Goal: Information Seeking & Learning: Compare options

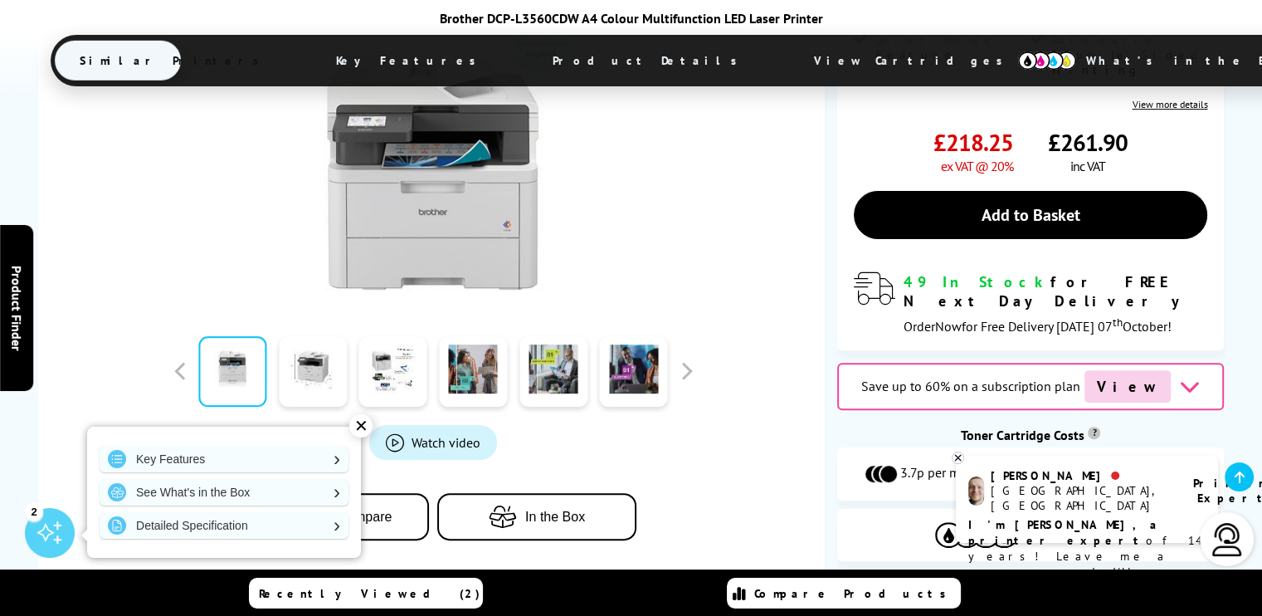
scroll to position [503, 0]
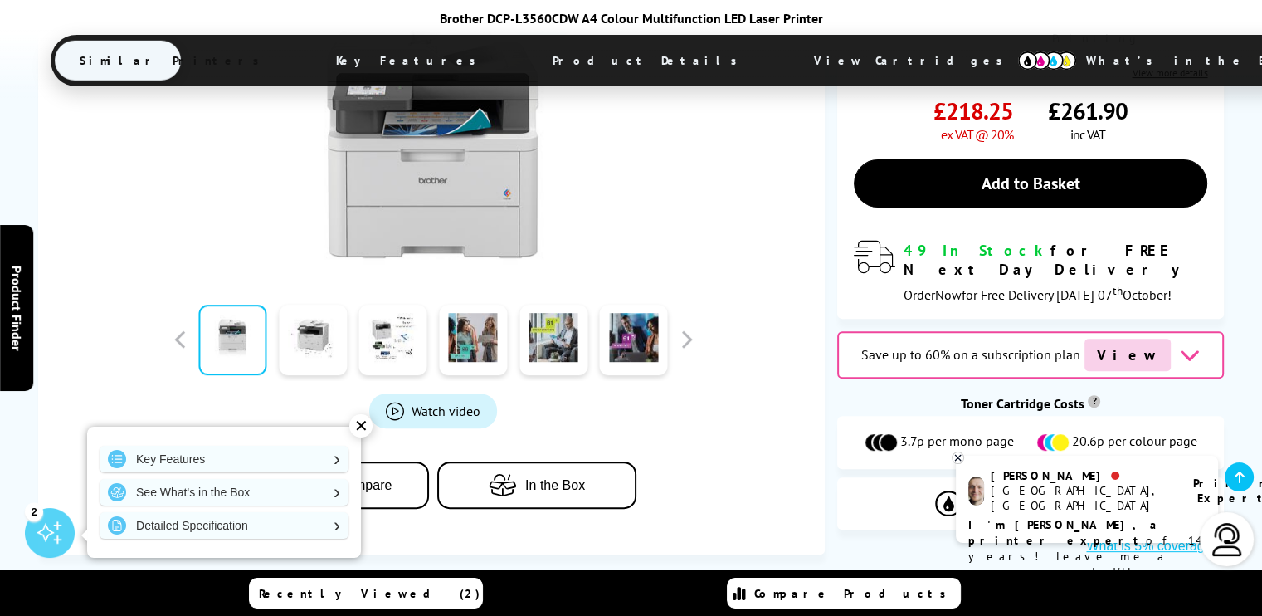
click at [227, 313] on link at bounding box center [232, 340] width 68 height 71
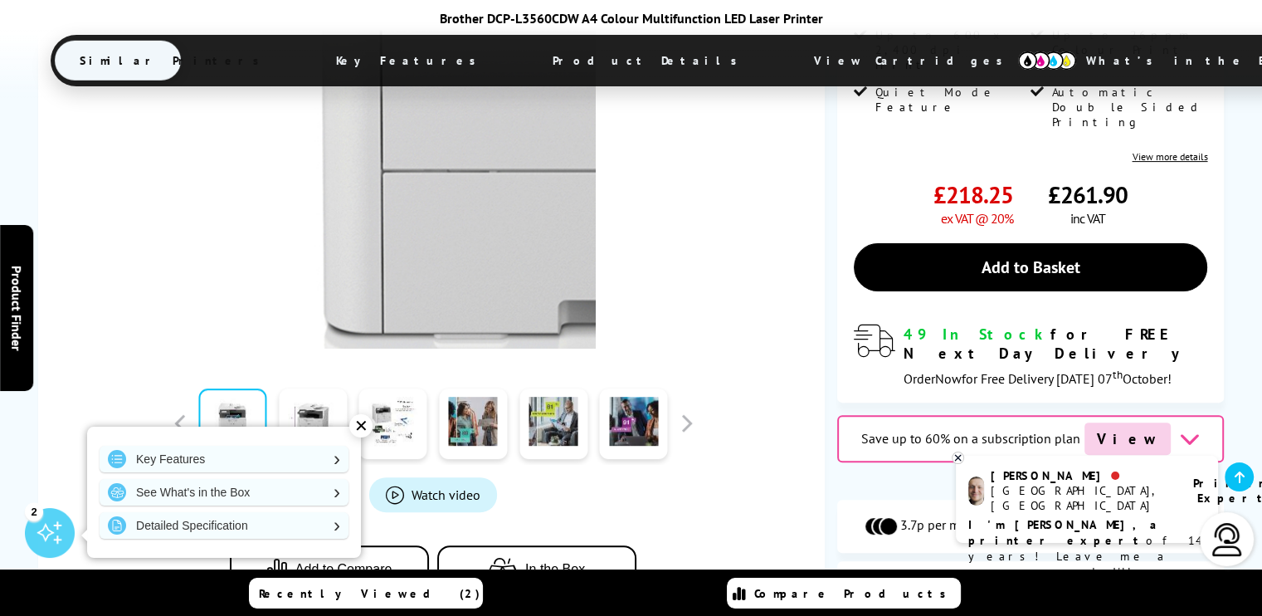
scroll to position [420, 0]
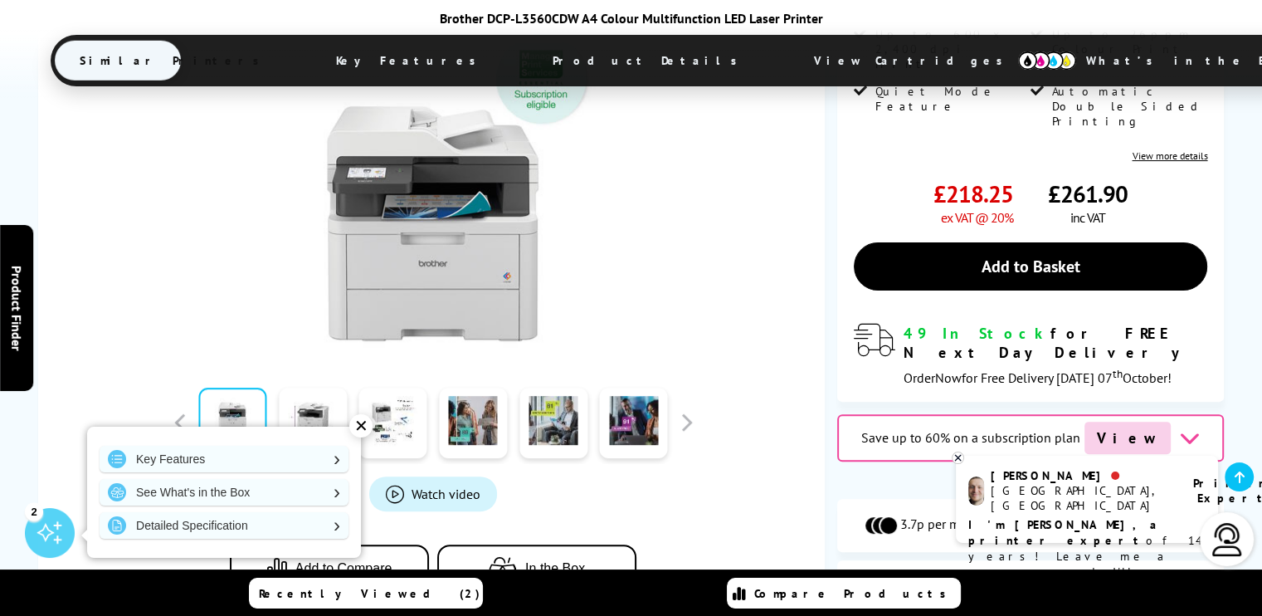
click at [362, 427] on div "✕" at bounding box center [360, 425] width 23 height 23
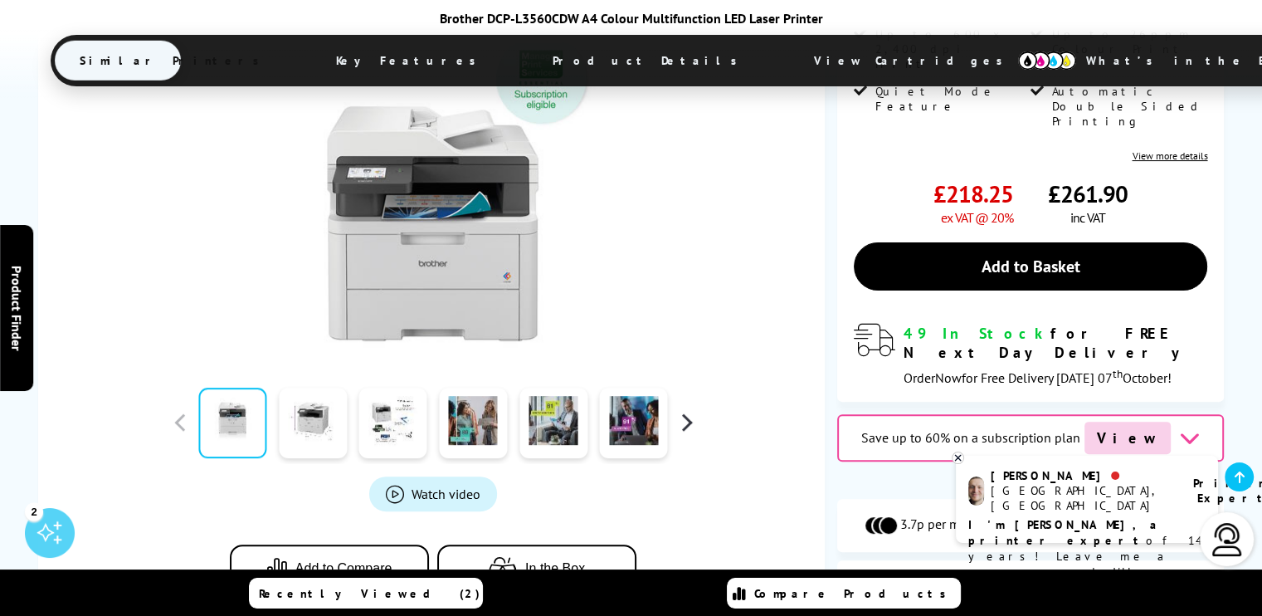
click at [690, 410] on button "button" at bounding box center [686, 422] width 25 height 25
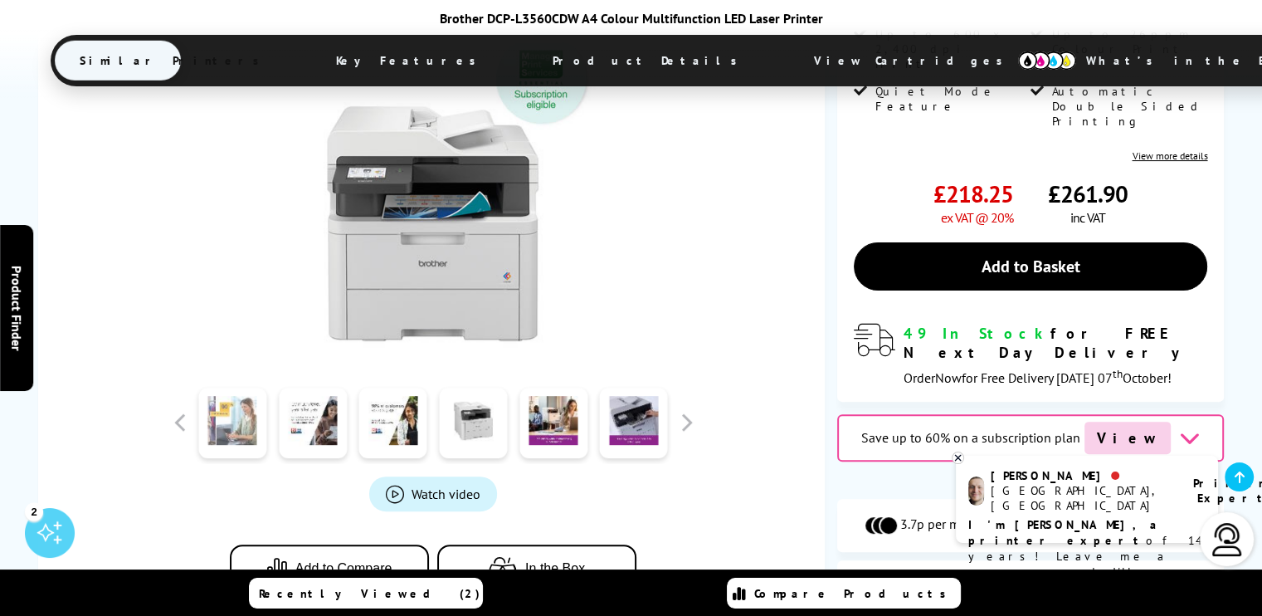
click at [225, 388] on link at bounding box center [232, 423] width 68 height 71
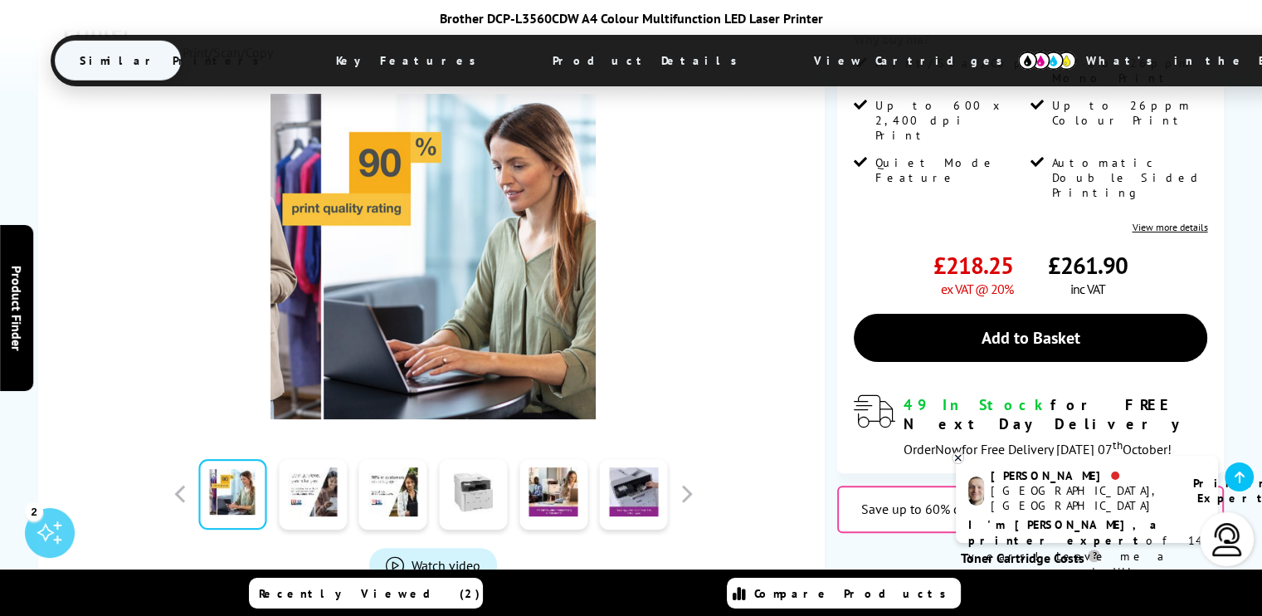
scroll to position [337, 0]
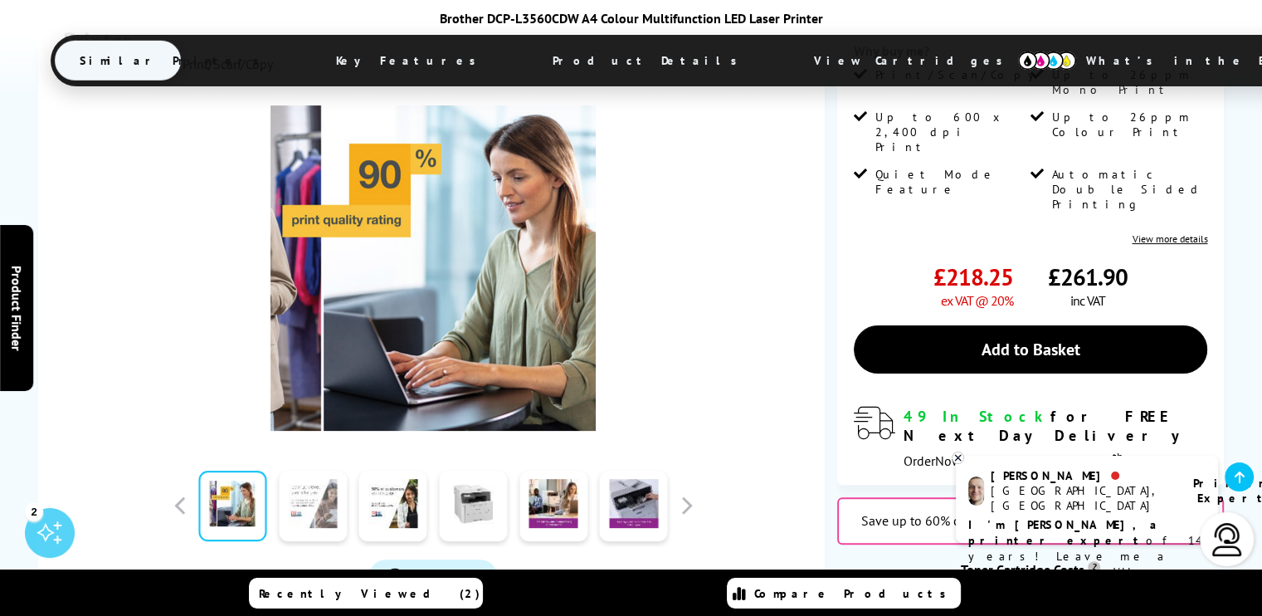
click at [317, 479] on link at bounding box center [313, 506] width 68 height 71
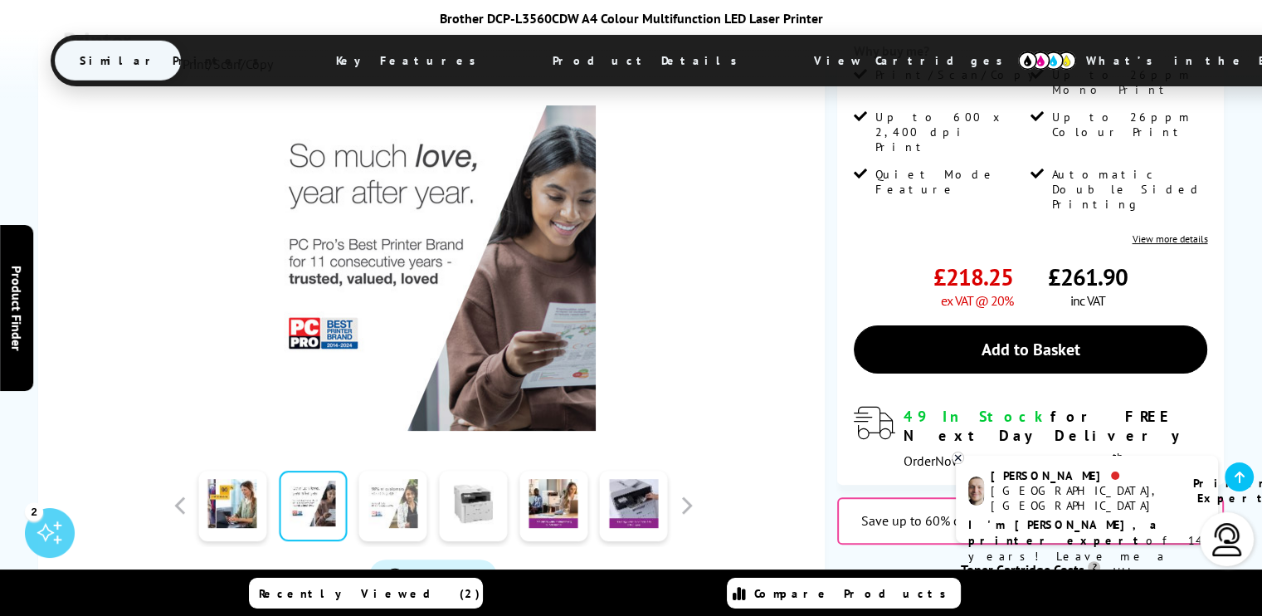
click at [386, 481] on link at bounding box center [393, 506] width 68 height 71
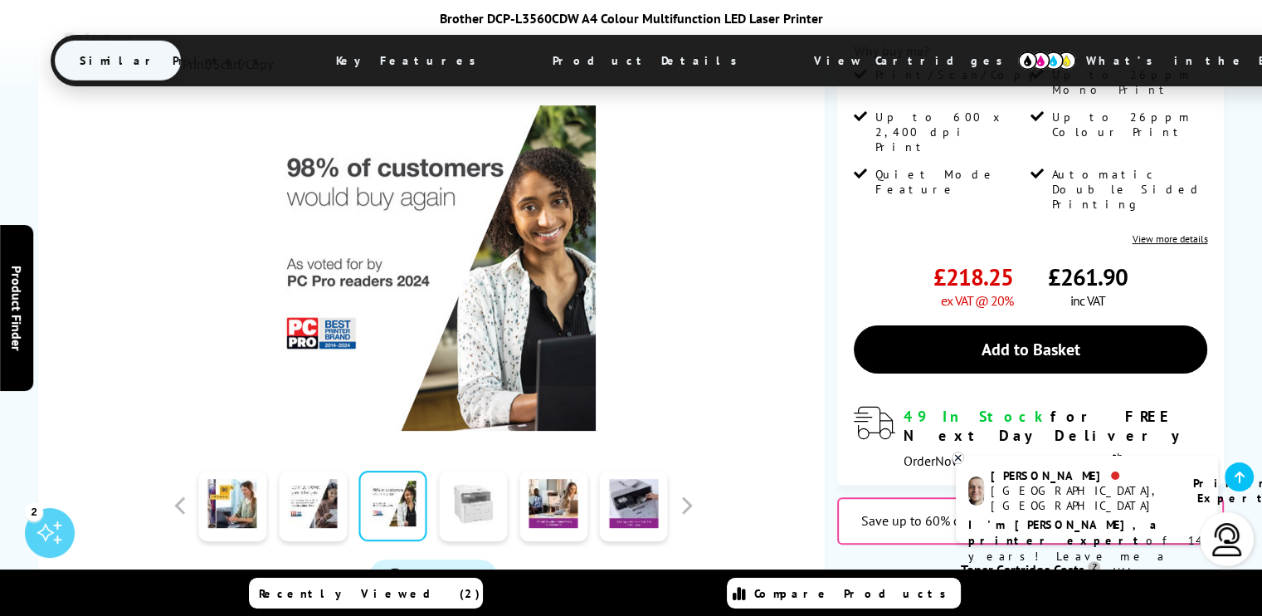
click at [475, 479] on link at bounding box center [473, 506] width 68 height 71
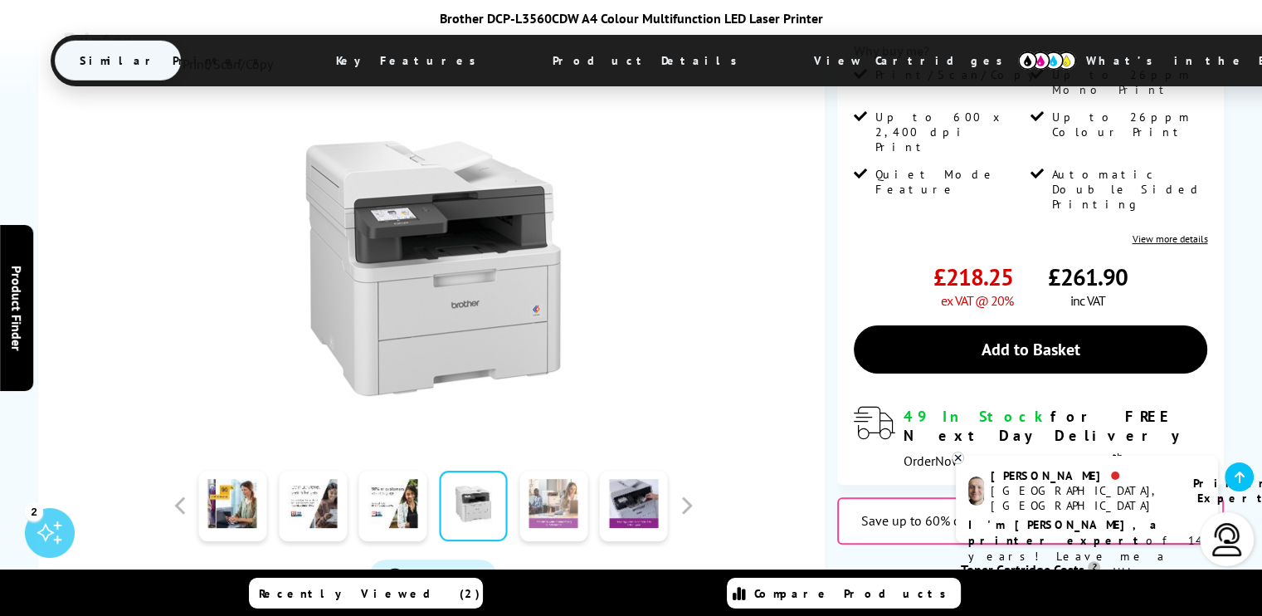
click at [553, 481] on link at bounding box center [554, 506] width 68 height 71
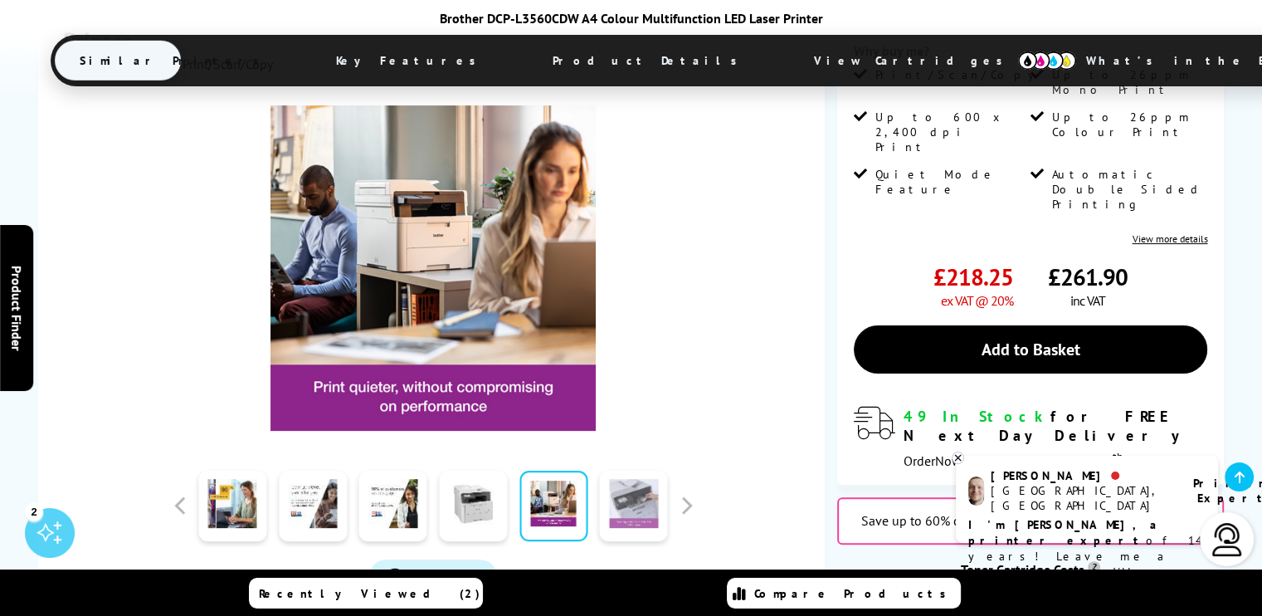
click at [632, 490] on link at bounding box center [634, 506] width 68 height 71
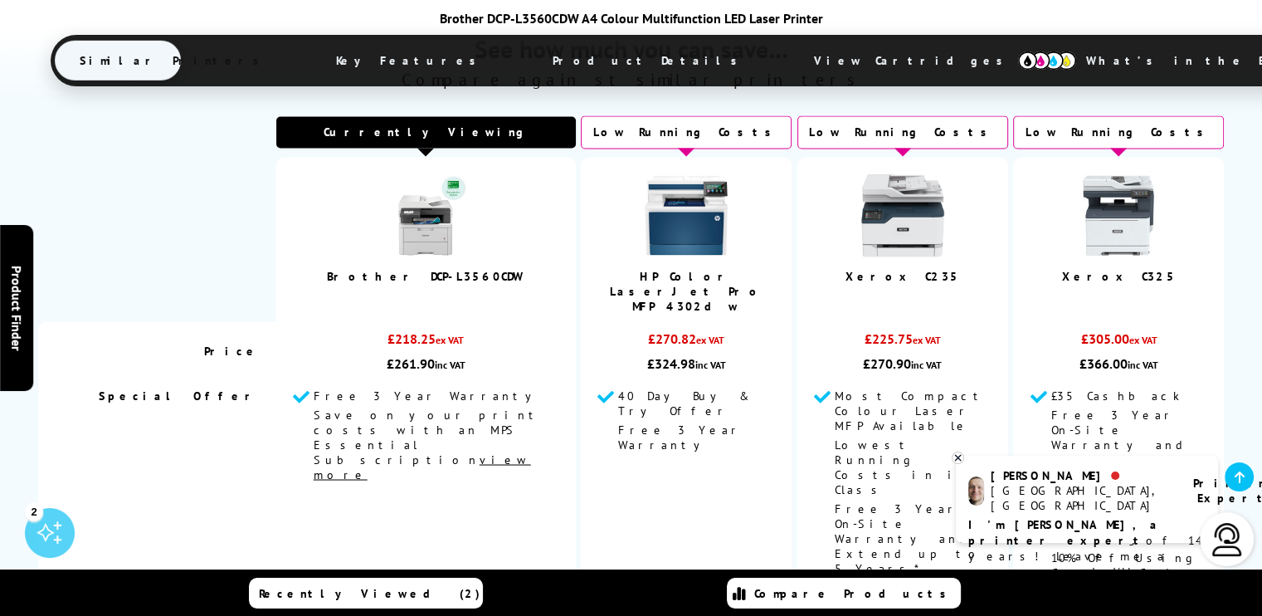
scroll to position [2910, 0]
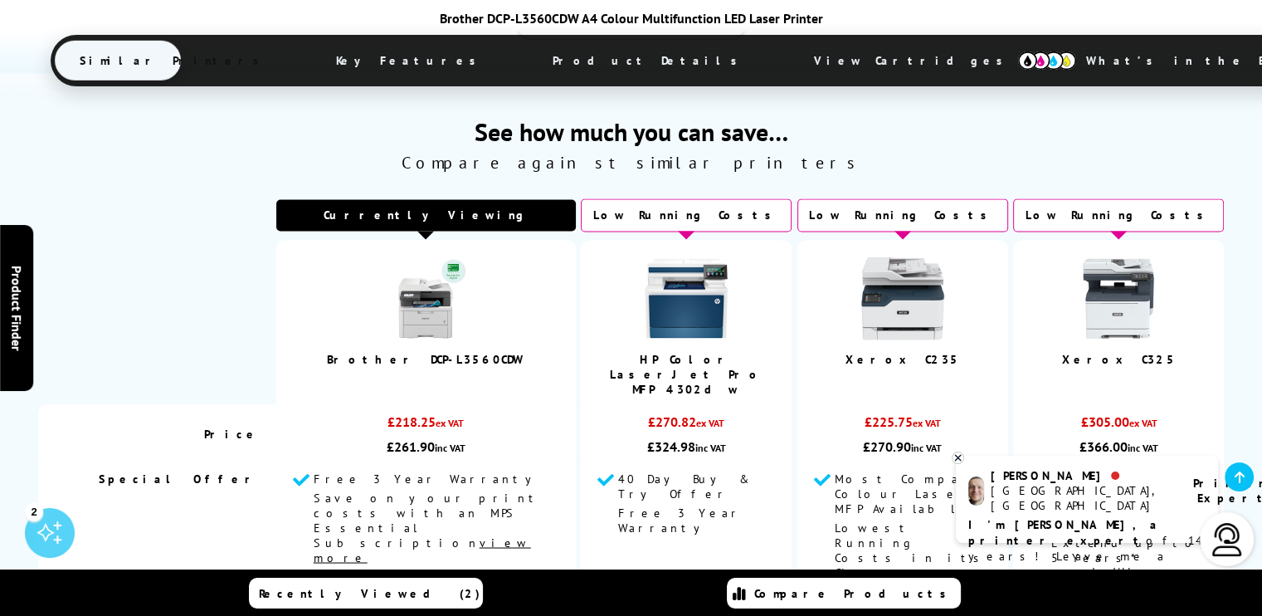
click at [699, 198] on div "Low Running Costs" at bounding box center [686, 214] width 211 height 33
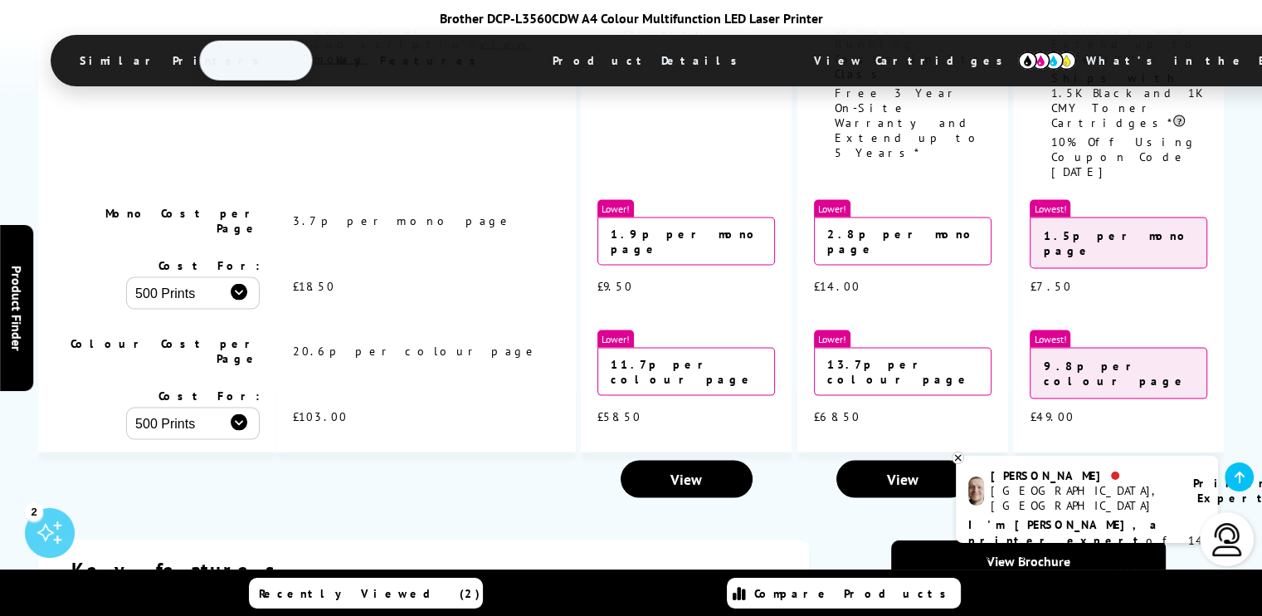
scroll to position [3491, 0]
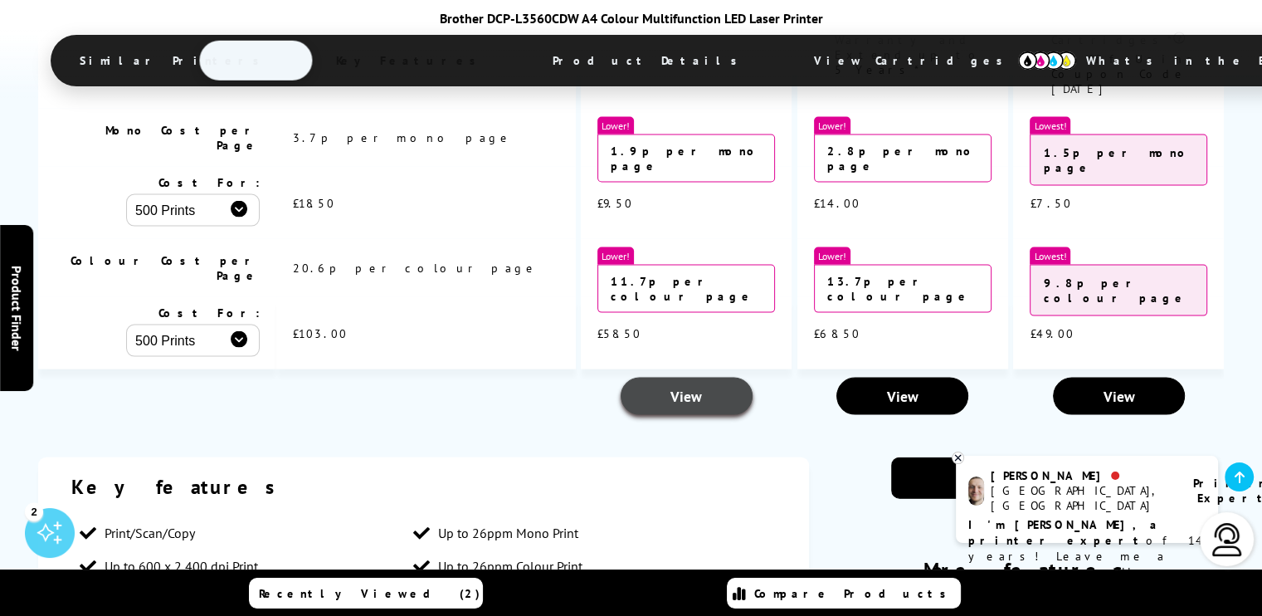
click at [671, 387] on span "View" at bounding box center [687, 396] width 32 height 19
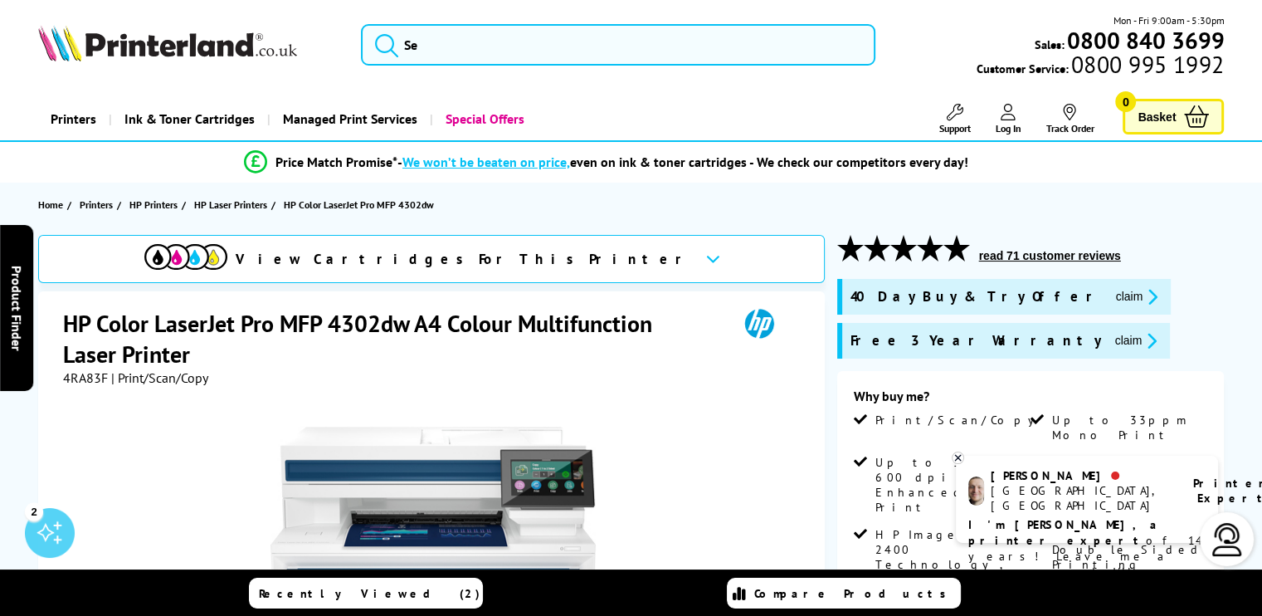
click at [706, 256] on icon at bounding box center [713, 258] width 14 height 9
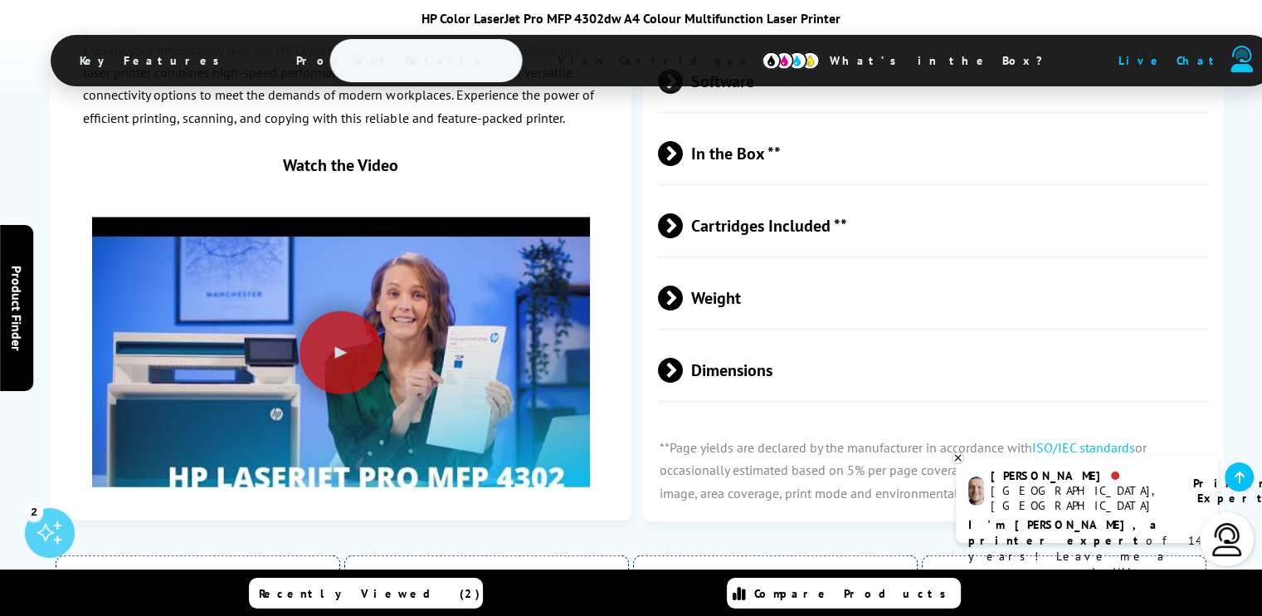
scroll to position [4524, 0]
